Goal: Obtain resource: Download file/media

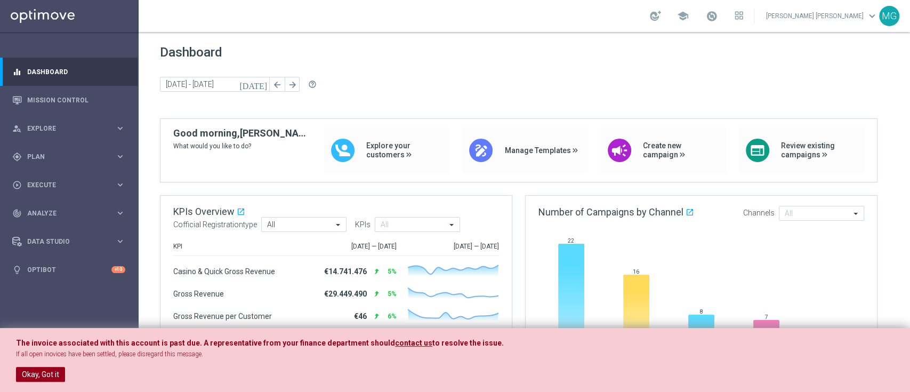
click at [29, 380] on button "Okay, Got it" at bounding box center [40, 374] width 49 height 15
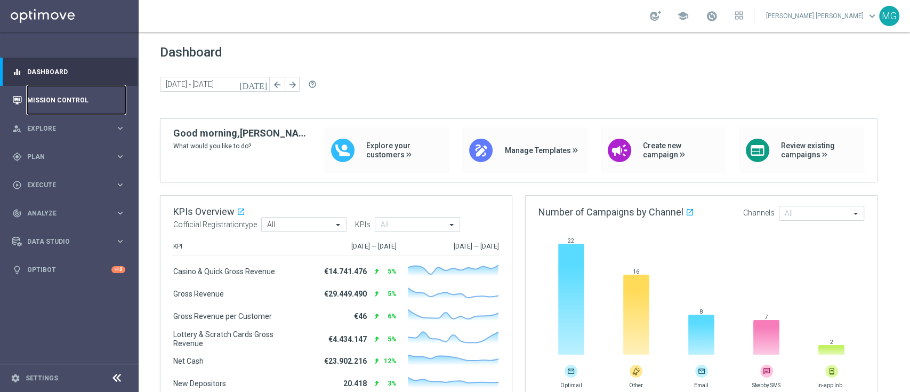
click at [41, 107] on link "Mission Control" at bounding box center [76, 100] width 98 height 28
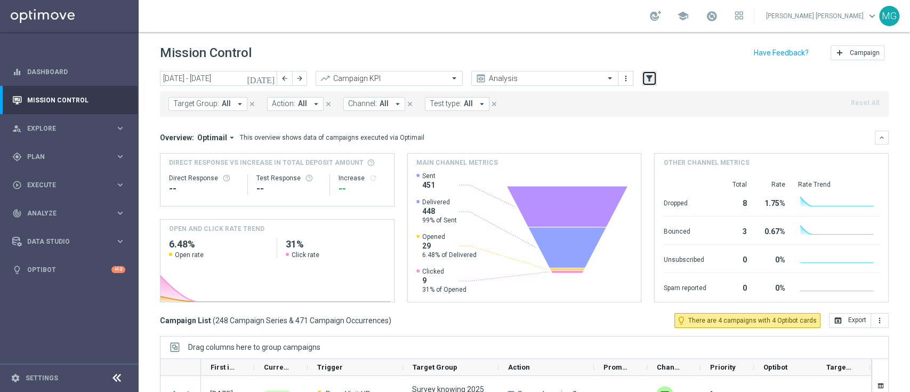
click at [652, 79] on icon "filter_alt" at bounding box center [649, 79] width 10 height 10
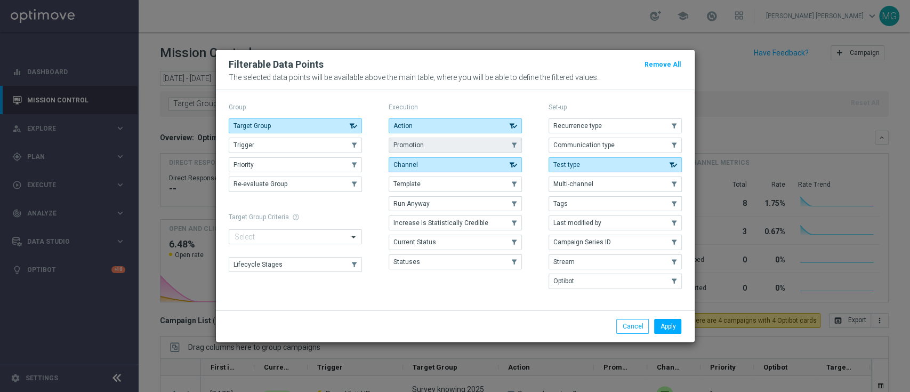
click at [429, 146] on button "Promotion" at bounding box center [455, 145] width 133 height 15
click at [668, 326] on button "Apply" at bounding box center [667, 326] width 27 height 15
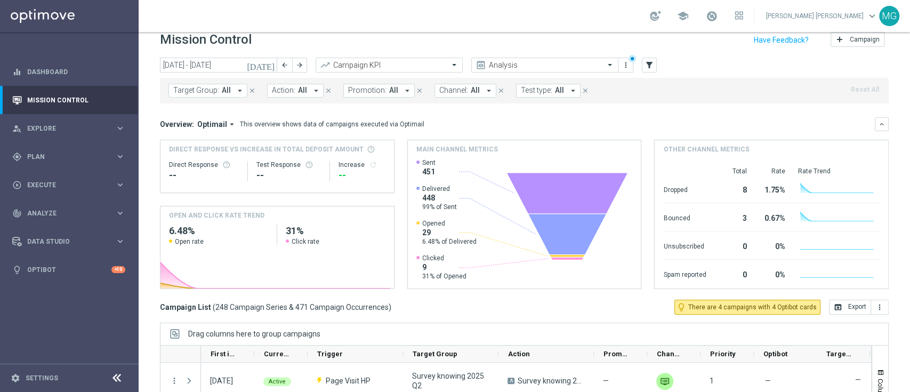
scroll to position [13, 0]
click at [272, 66] on icon "[DATE]" at bounding box center [261, 65] width 29 height 10
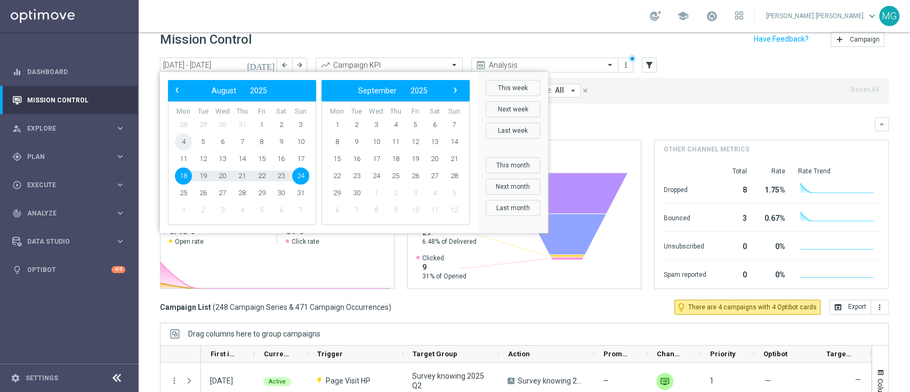
click at [179, 144] on span "4" at bounding box center [183, 141] width 17 height 17
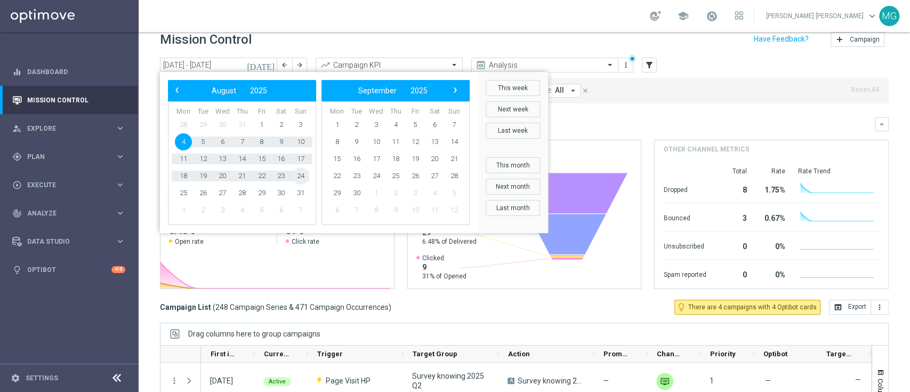
click at [302, 172] on span "24" at bounding box center [300, 175] width 17 height 17
type input "[DATE] - [DATE]"
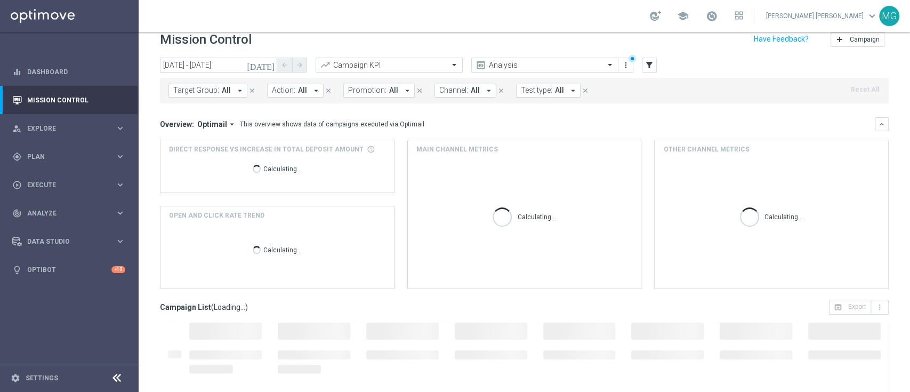
click at [380, 96] on button "Promotion: All arrow_drop_down" at bounding box center [378, 91] width 71 height 14
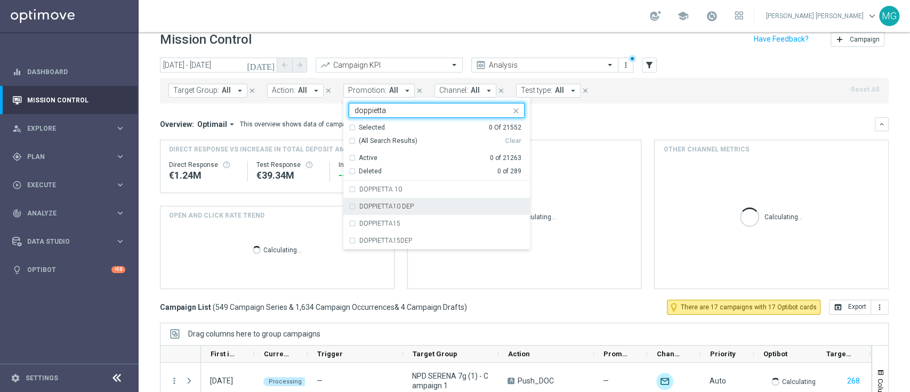
click at [384, 201] on div "DOPPIETTA10 DEP" at bounding box center [437, 206] width 176 height 17
type input "doppietta"
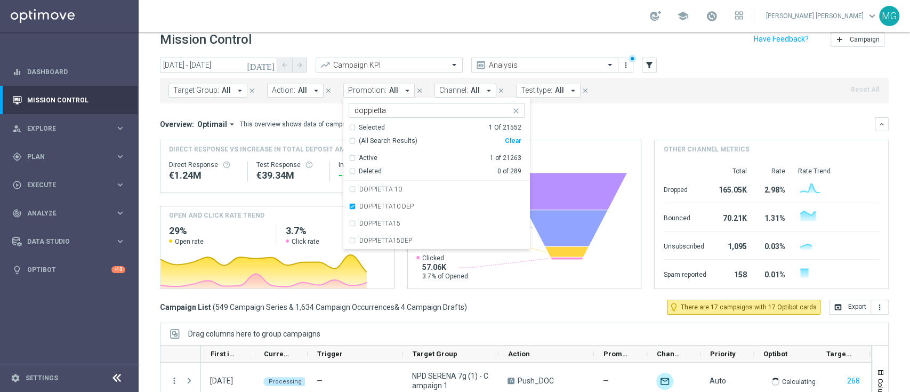
click at [592, 123] on div "Overview: Optimail arrow_drop_down This overview shows data of campaigns execut…" at bounding box center [517, 124] width 715 height 10
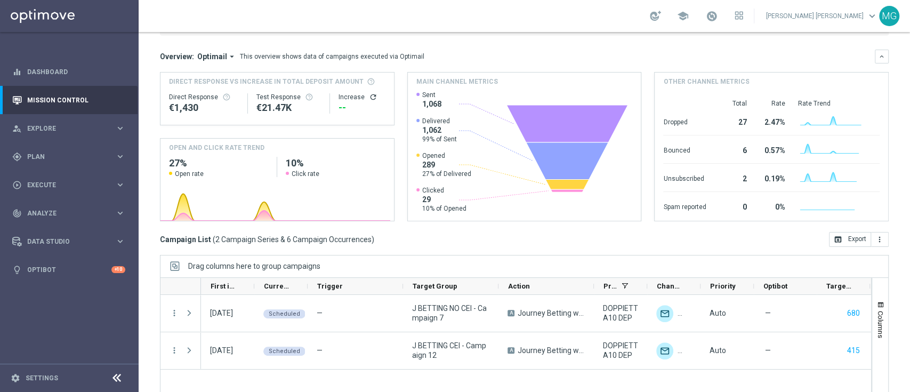
scroll to position [103, 0]
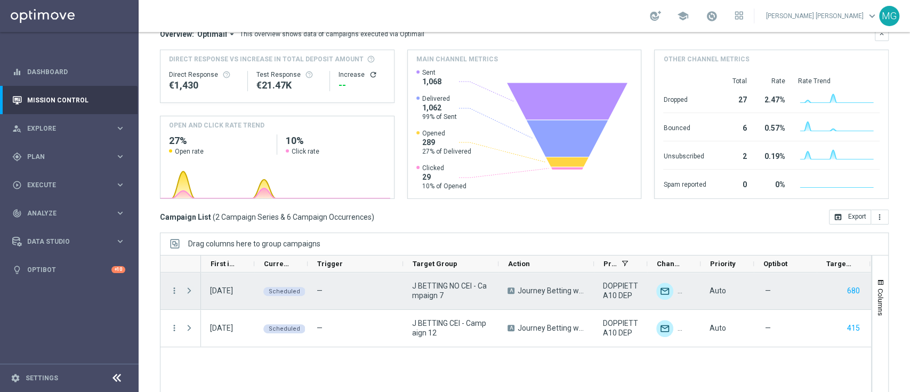
click at [192, 286] on span "Press SPACE to select this row." at bounding box center [189, 290] width 10 height 9
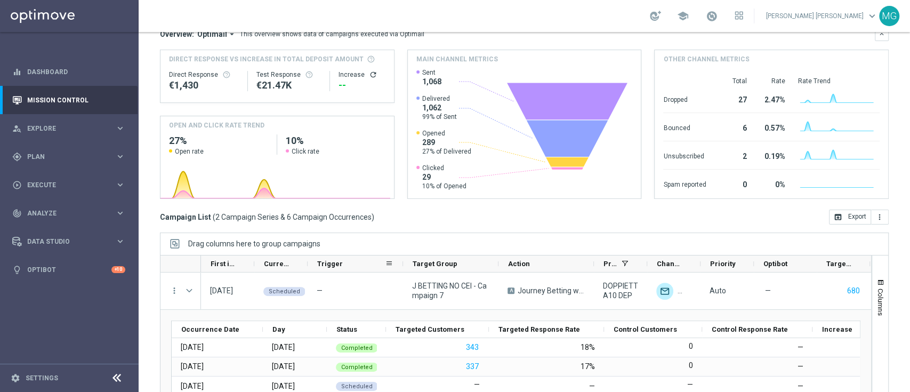
scroll to position [141, 0]
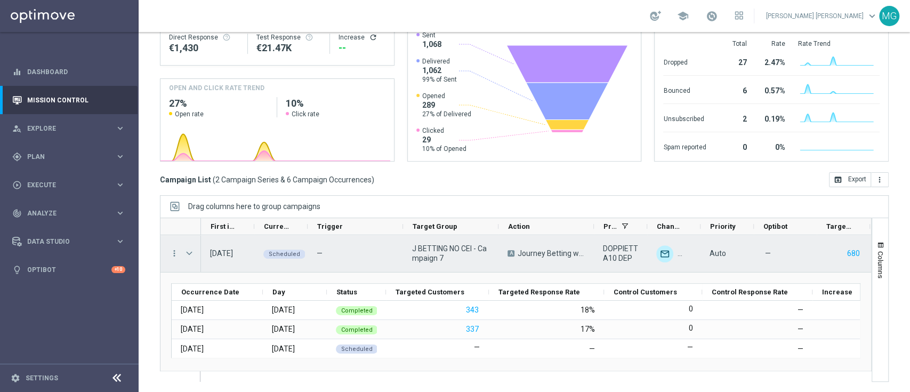
click at [188, 255] on span "Press SPACE to select this row." at bounding box center [189, 253] width 10 height 9
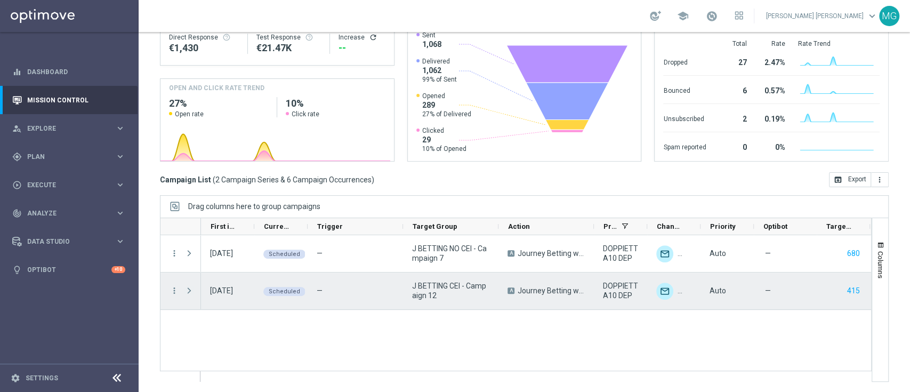
click at [192, 289] on span "Press SPACE to select this row." at bounding box center [189, 290] width 10 height 9
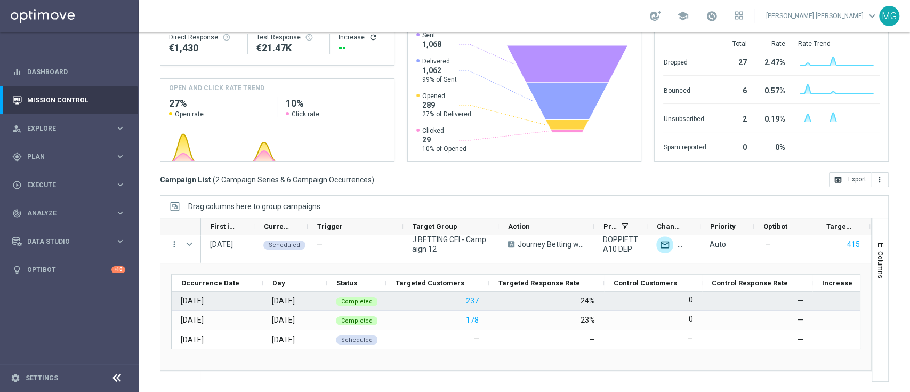
scroll to position [0, 0]
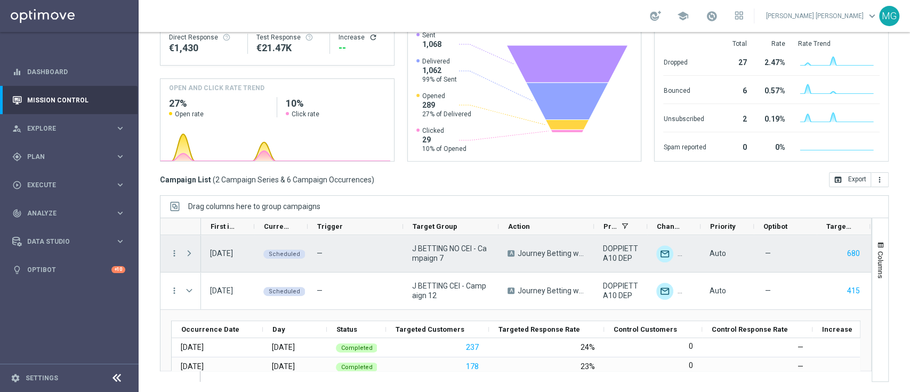
click at [191, 249] on span "Press SPACE to select this row." at bounding box center [189, 253] width 10 height 9
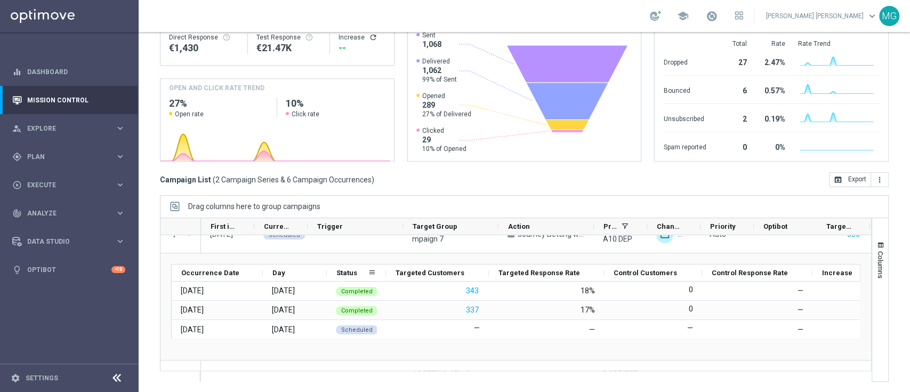
scroll to position [20, 0]
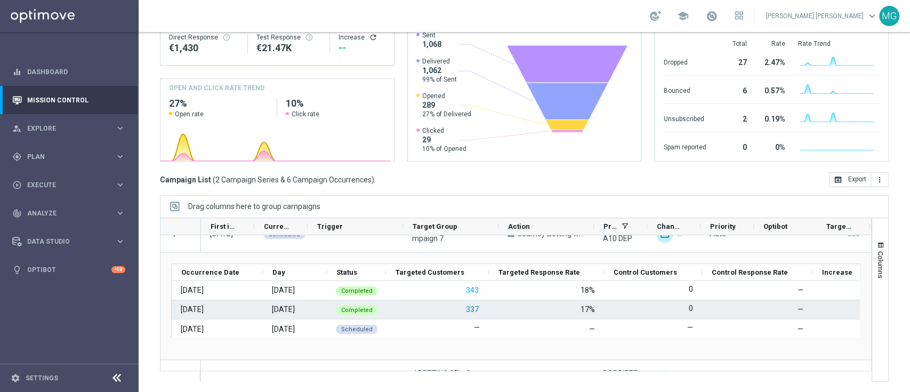
click at [475, 307] on button "337" at bounding box center [472, 309] width 15 height 13
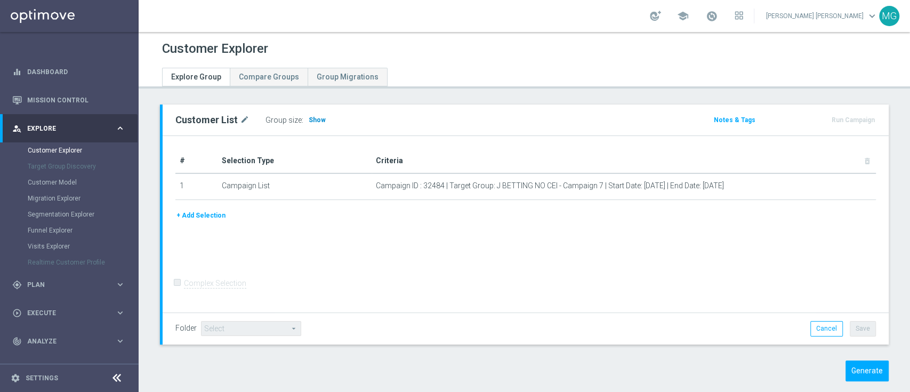
click at [310, 119] on span "Show" at bounding box center [317, 119] width 17 height 7
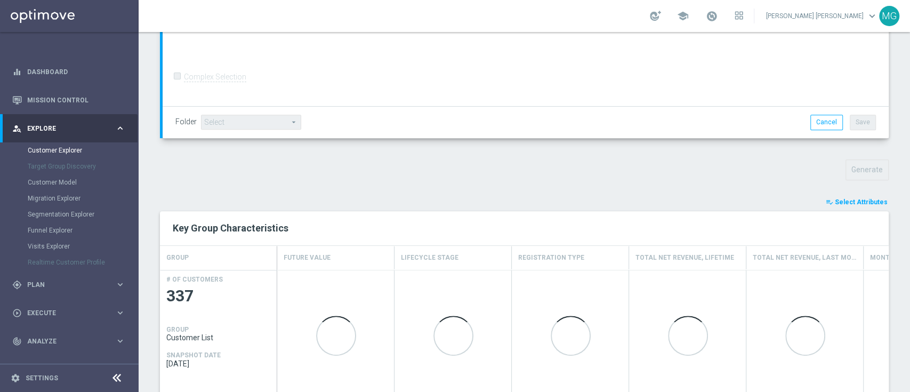
scroll to position [263, 0]
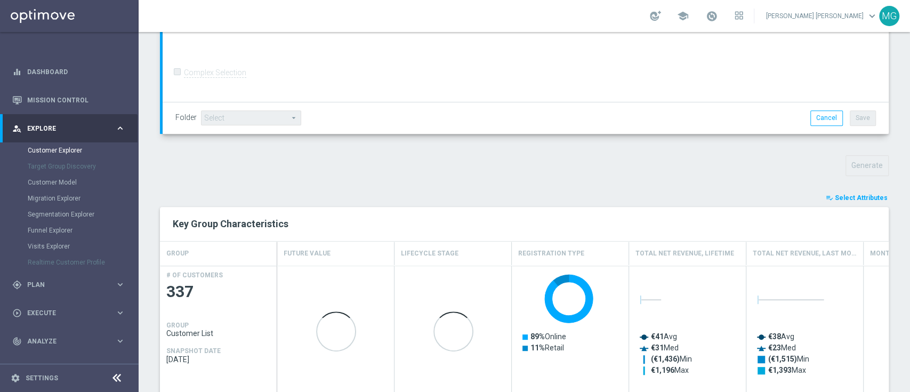
click at [866, 197] on span "Select Attributes" at bounding box center [861, 197] width 53 height 7
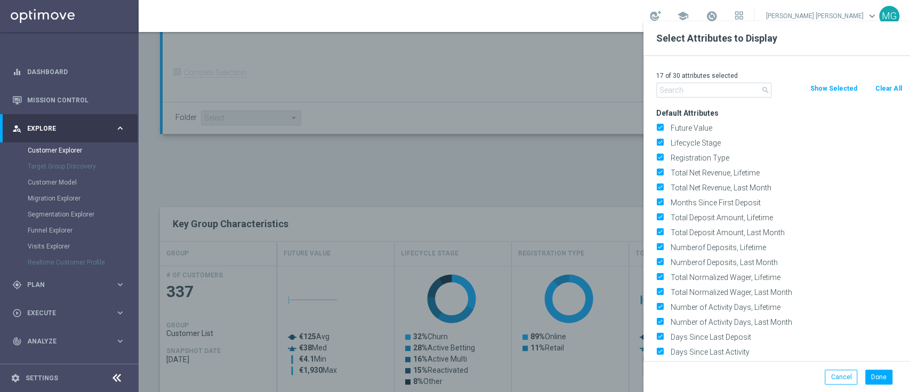
click at [891, 80] on div "17 of 30 attributes selected" at bounding box center [779, 76] width 262 height 14
click at [896, 90] on button "Clear All" at bounding box center [888, 89] width 28 height 12
checkbox input "false"
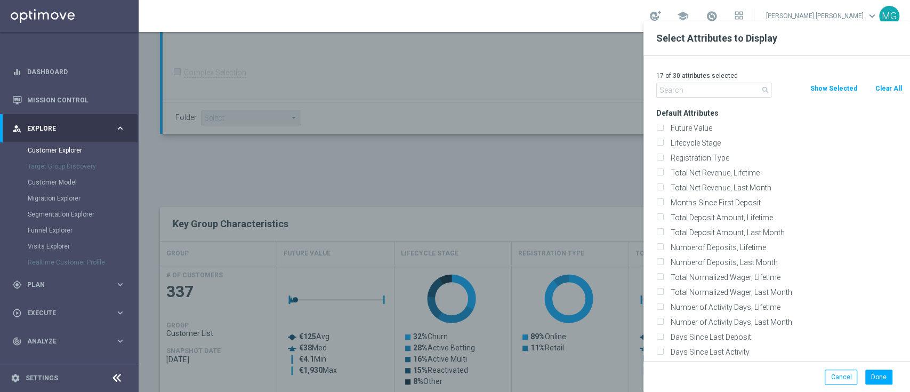
checkbox input "false"
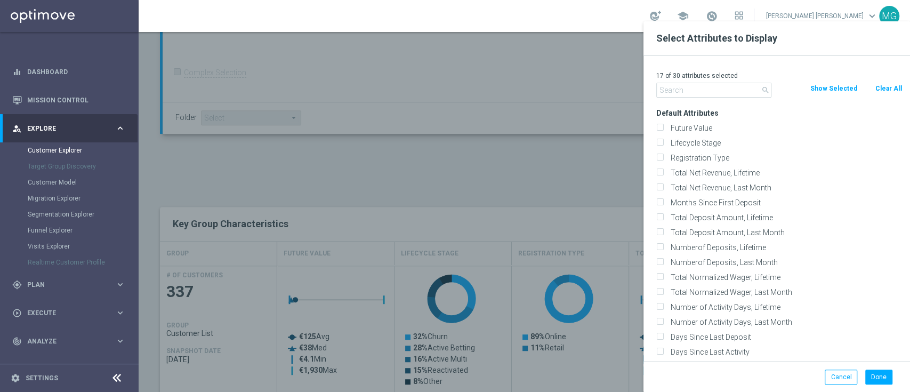
checkbox input "false"
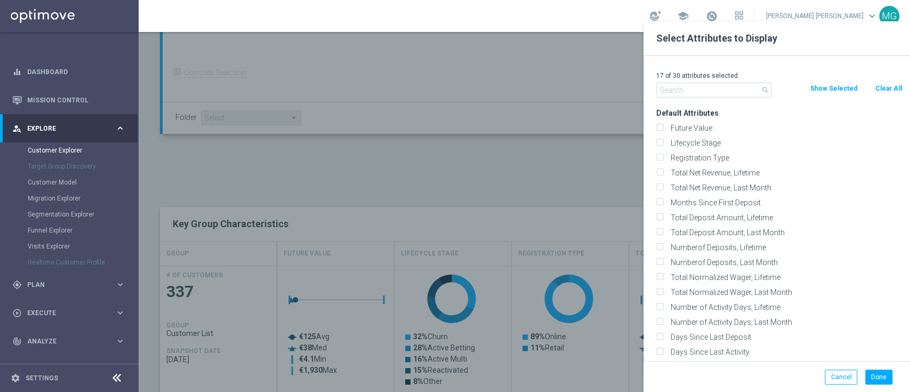
checkbox input "false"
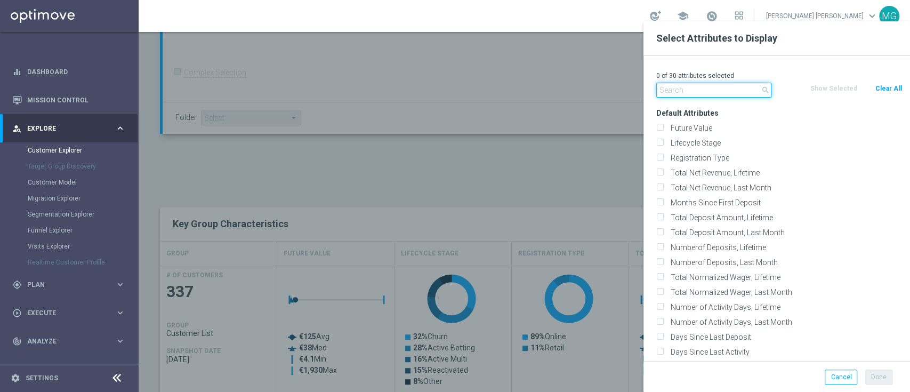
click at [675, 95] on input "text" at bounding box center [713, 90] width 115 height 15
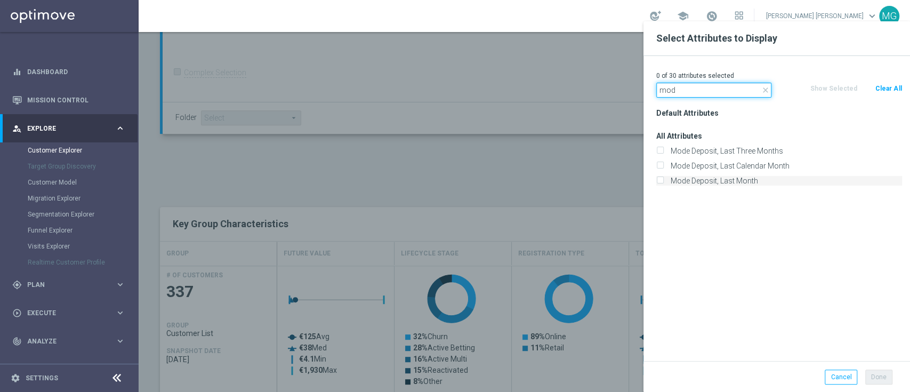
type input "mod"
click at [698, 181] on label "Mode Deposit, Last Month" at bounding box center [784, 181] width 235 height 10
click at [663, 181] on input "Mode Deposit, Last Month" at bounding box center [659, 182] width 7 height 7
checkbox input "true"
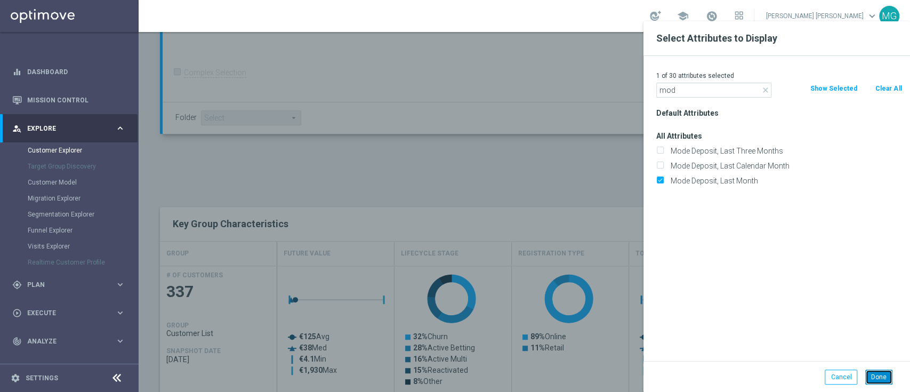
click at [882, 377] on button "Done" at bounding box center [878, 376] width 27 height 15
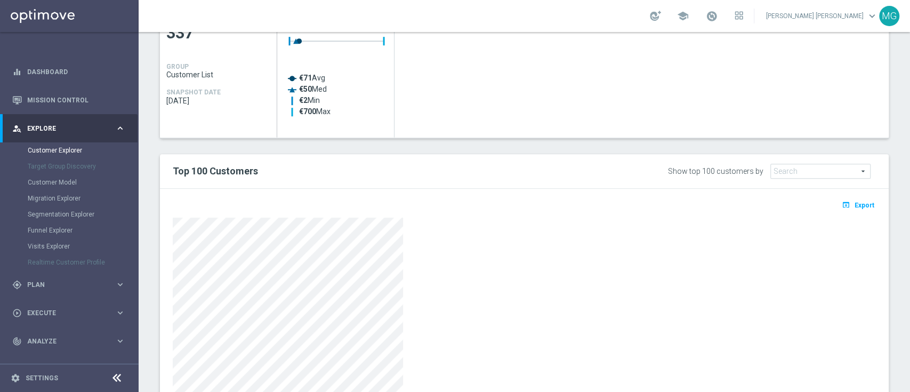
scroll to position [604, 0]
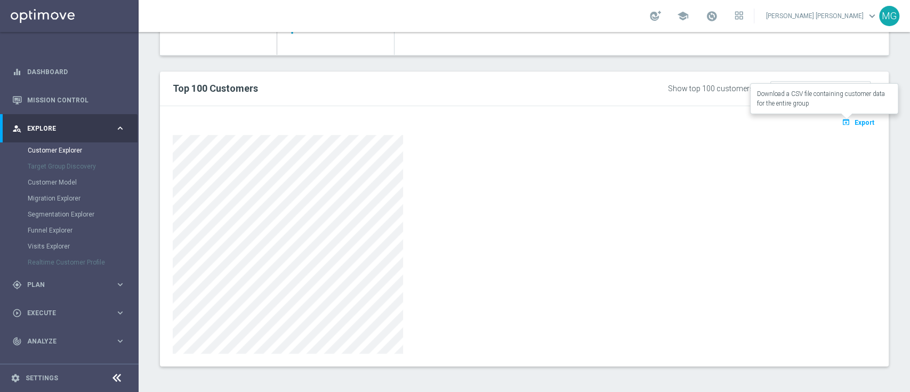
click at [856, 123] on span "Export" at bounding box center [864, 122] width 20 height 7
